Goal: Transaction & Acquisition: Purchase product/service

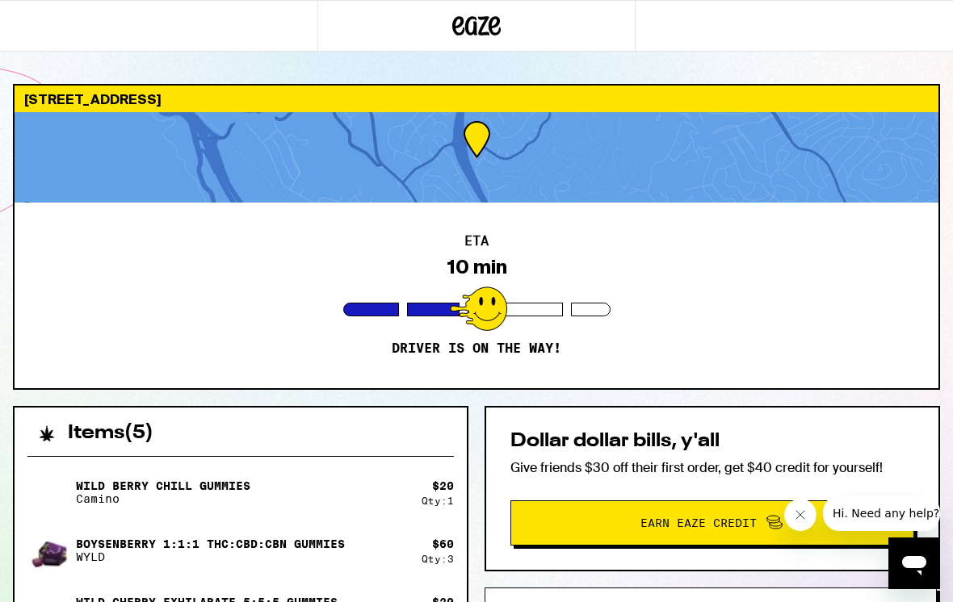
click at [803, 521] on icon "Close message from company" at bounding box center [800, 515] width 13 height 13
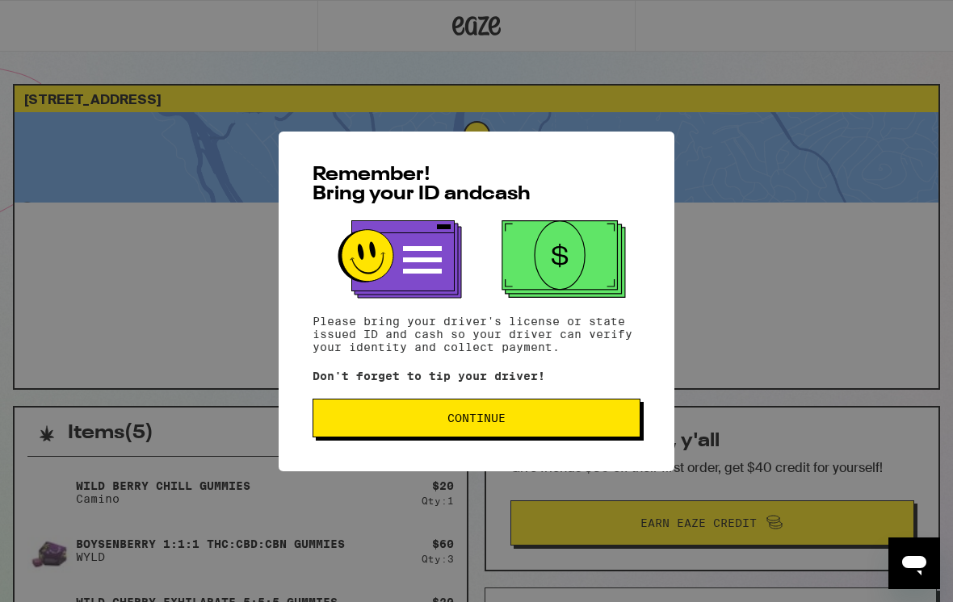
click at [539, 407] on button "Continue" at bounding box center [476, 418] width 328 height 39
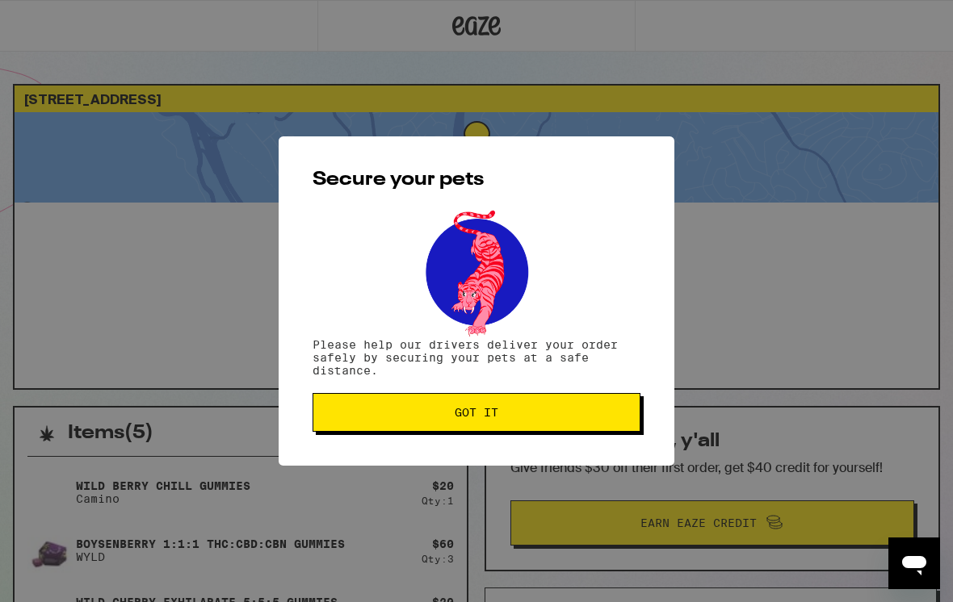
click at [568, 422] on button "Got it" at bounding box center [476, 412] width 328 height 39
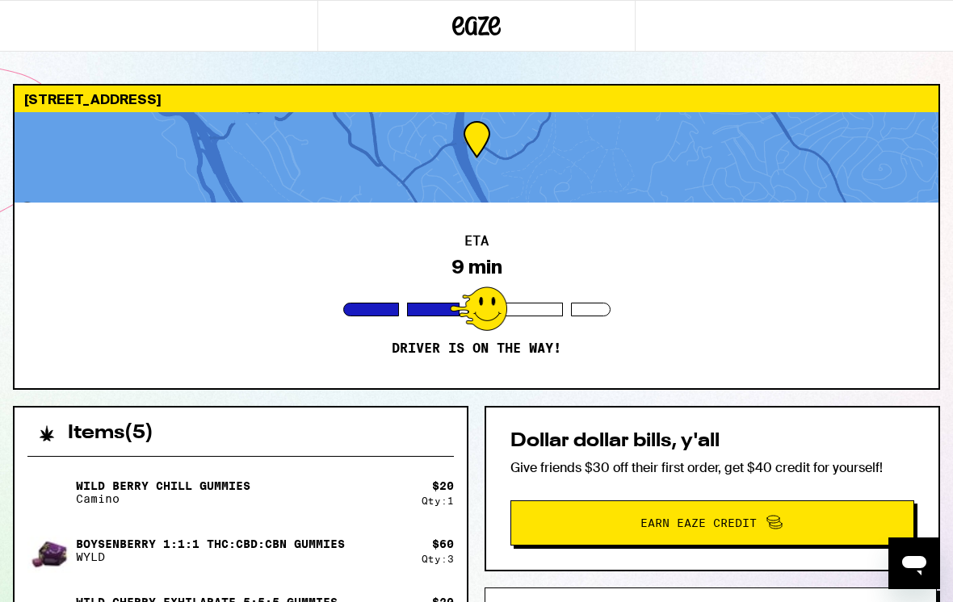
click at [577, 168] on div at bounding box center [477, 157] width 924 height 90
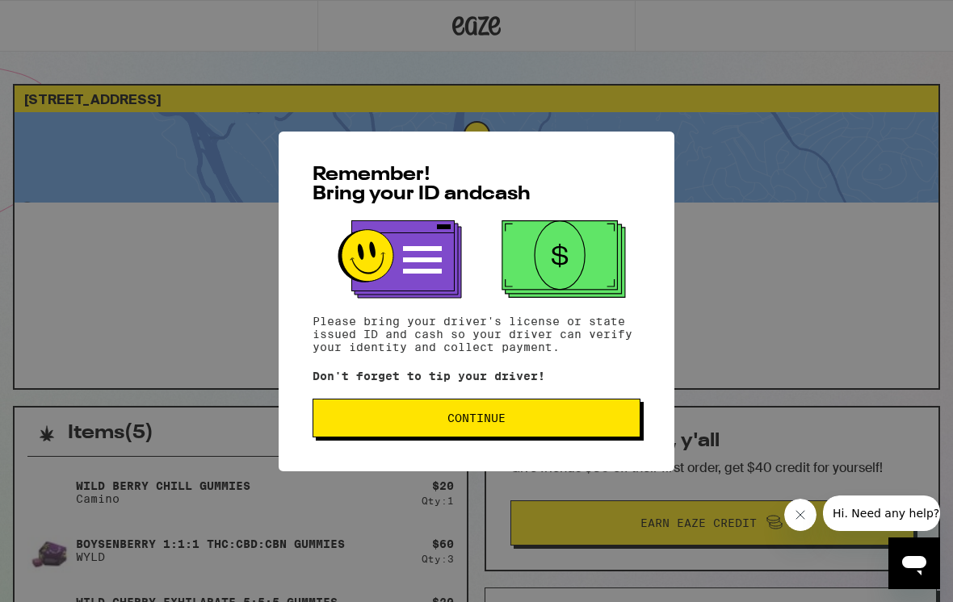
click at [391, 434] on button "Continue" at bounding box center [476, 418] width 328 height 39
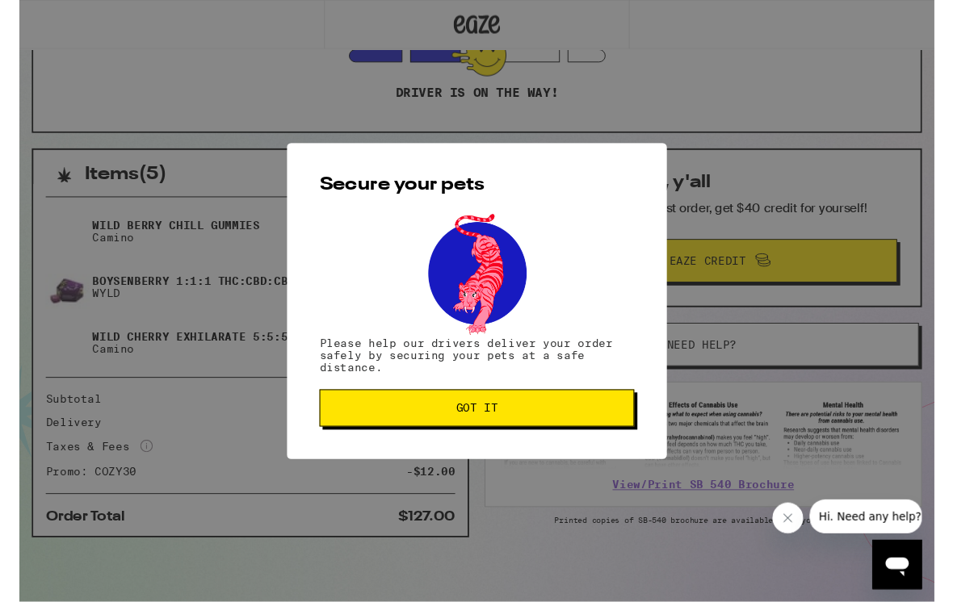
scroll to position [258, 0]
click at [371, 417] on button "Got it" at bounding box center [476, 425] width 328 height 39
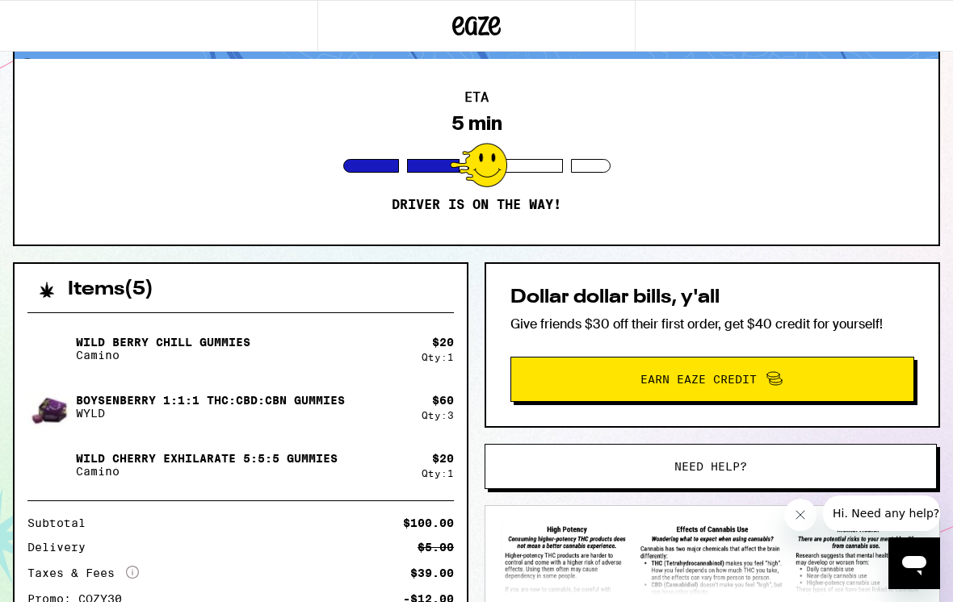
scroll to position [0, 0]
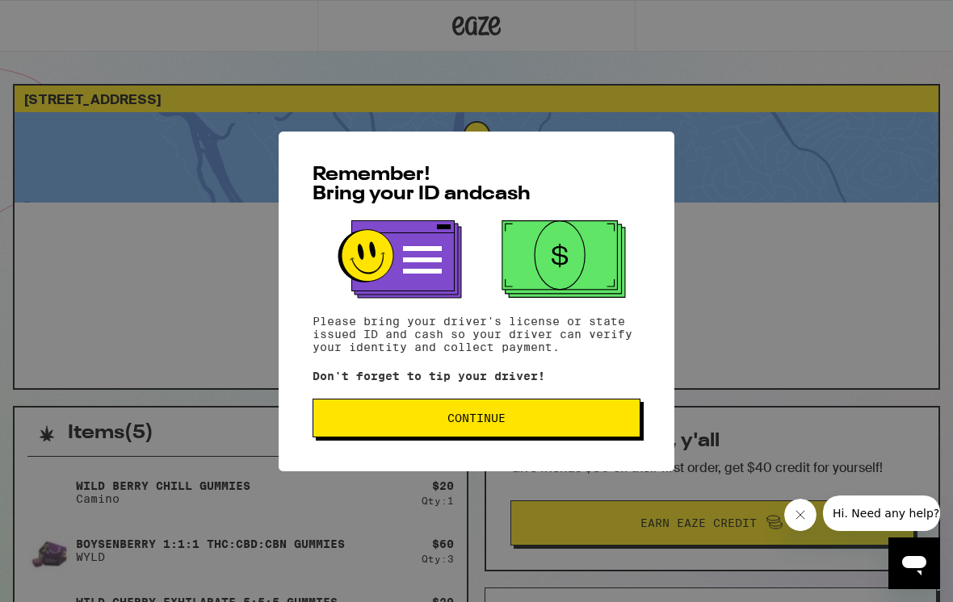
click at [542, 424] on span "Continue" at bounding box center [476, 418] width 300 height 11
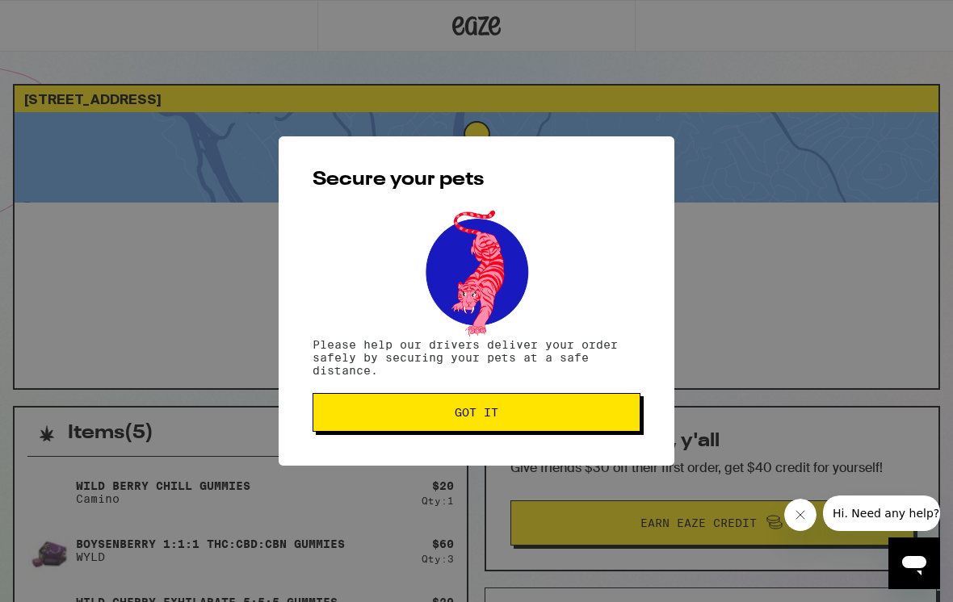
click at [533, 418] on span "Got it" at bounding box center [476, 412] width 300 height 11
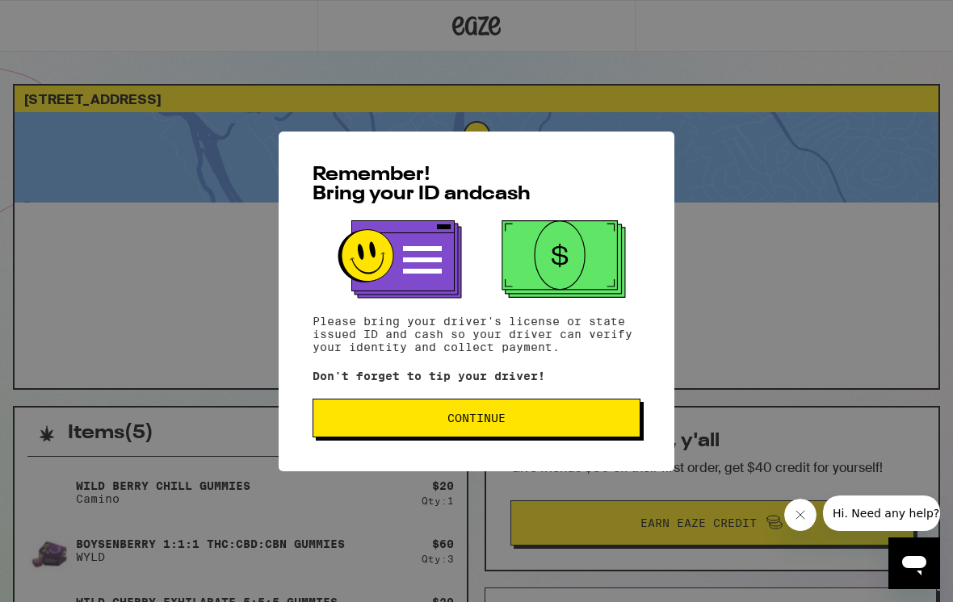
click at [517, 424] on span "Continue" at bounding box center [476, 418] width 300 height 11
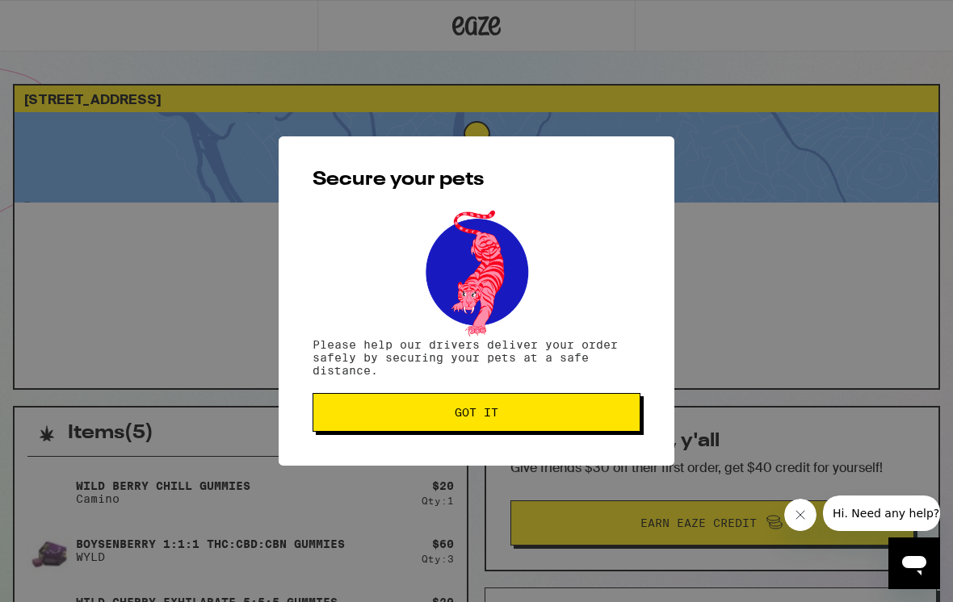
click at [556, 413] on span "Got it" at bounding box center [476, 412] width 300 height 11
